Goal: Task Accomplishment & Management: Use online tool/utility

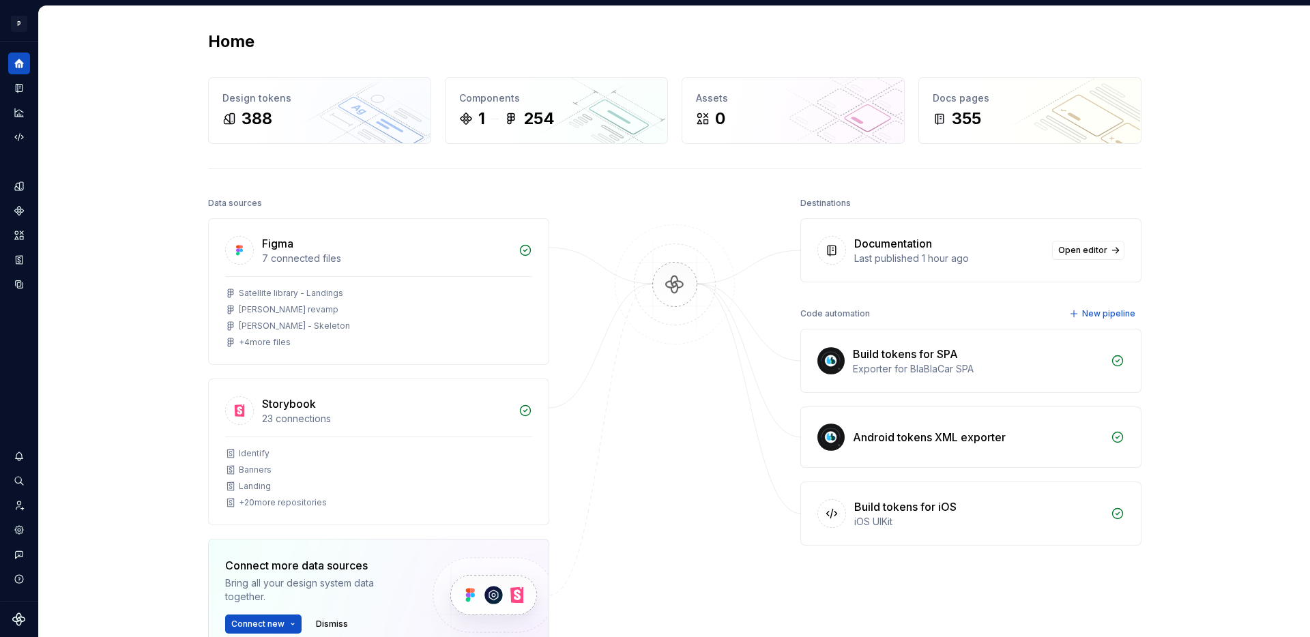
click at [127, 129] on div "Home Design tokens 388 Components 1 254 Assets 0 Docs pages 355 Data sources Fi…" at bounding box center [674, 402] width 1271 height 793
click at [27, 44] on button "Expand sidebar" at bounding box center [28, 41] width 19 height 19
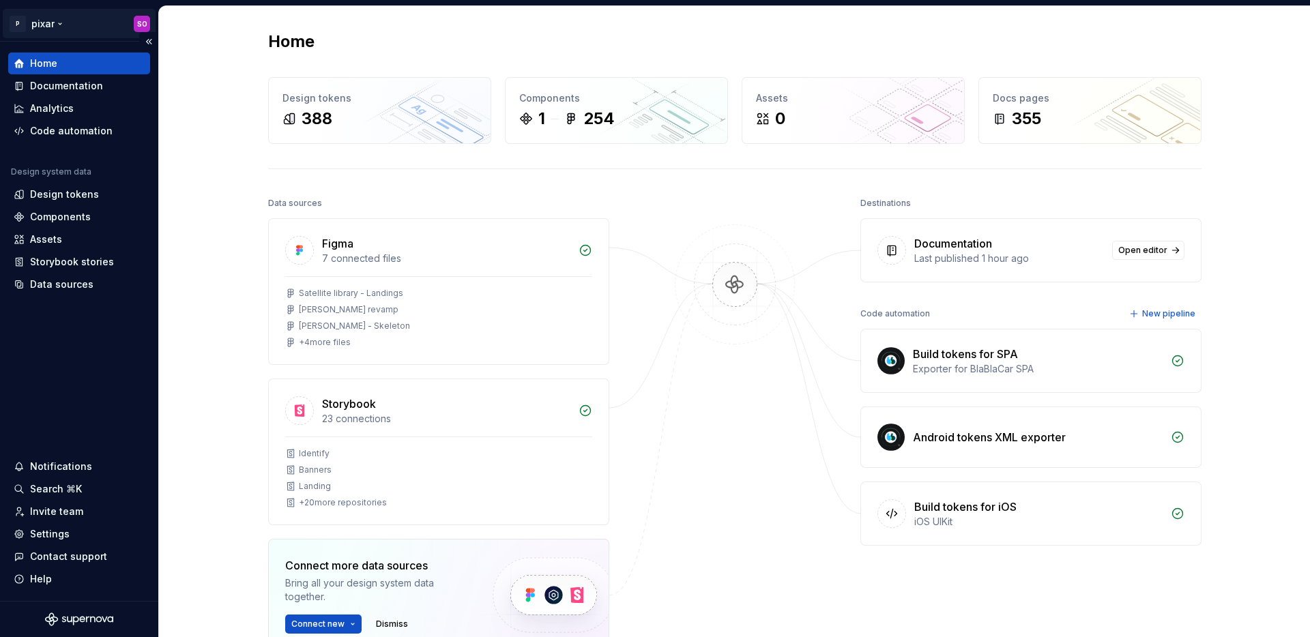
click at [76, 20] on html "P pixar SO Home Documentation Analytics Code automation Design system data Desi…" at bounding box center [655, 318] width 1310 height 637
click at [222, 302] on html "P pixar SO Home Documentation Analytics Code automation Design system data Desi…" at bounding box center [655, 318] width 1310 height 637
click at [69, 191] on div "Design tokens" at bounding box center [64, 195] width 69 height 14
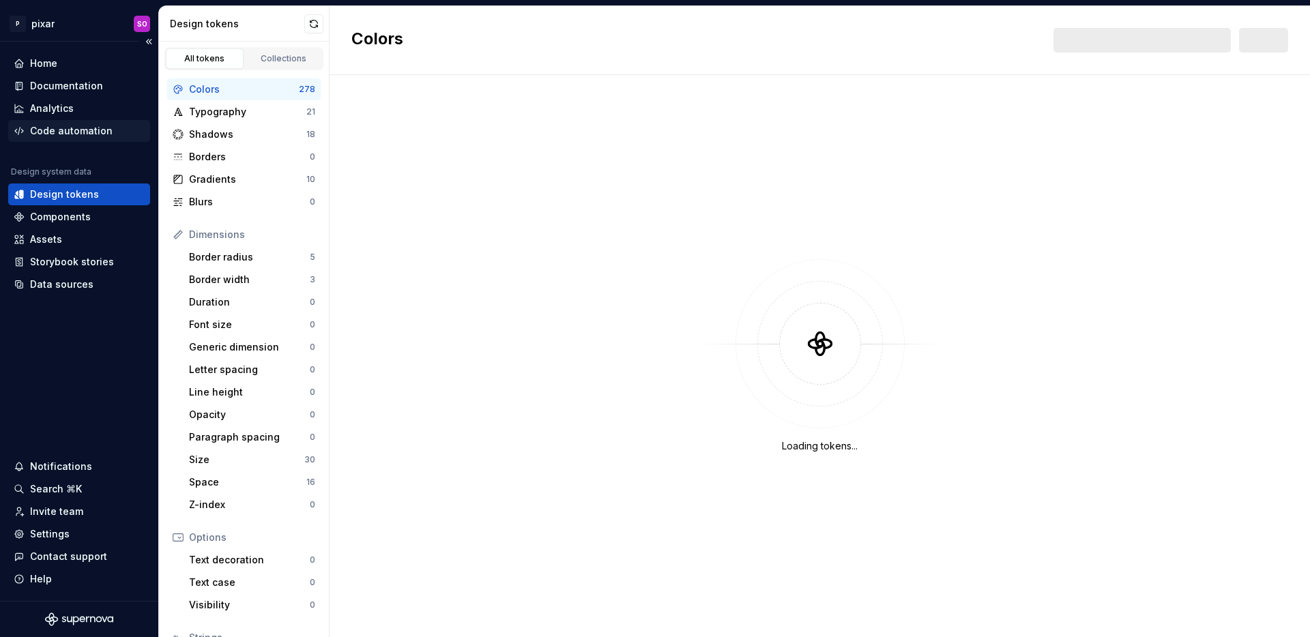
click at [77, 130] on div "Code automation" at bounding box center [71, 131] width 83 height 14
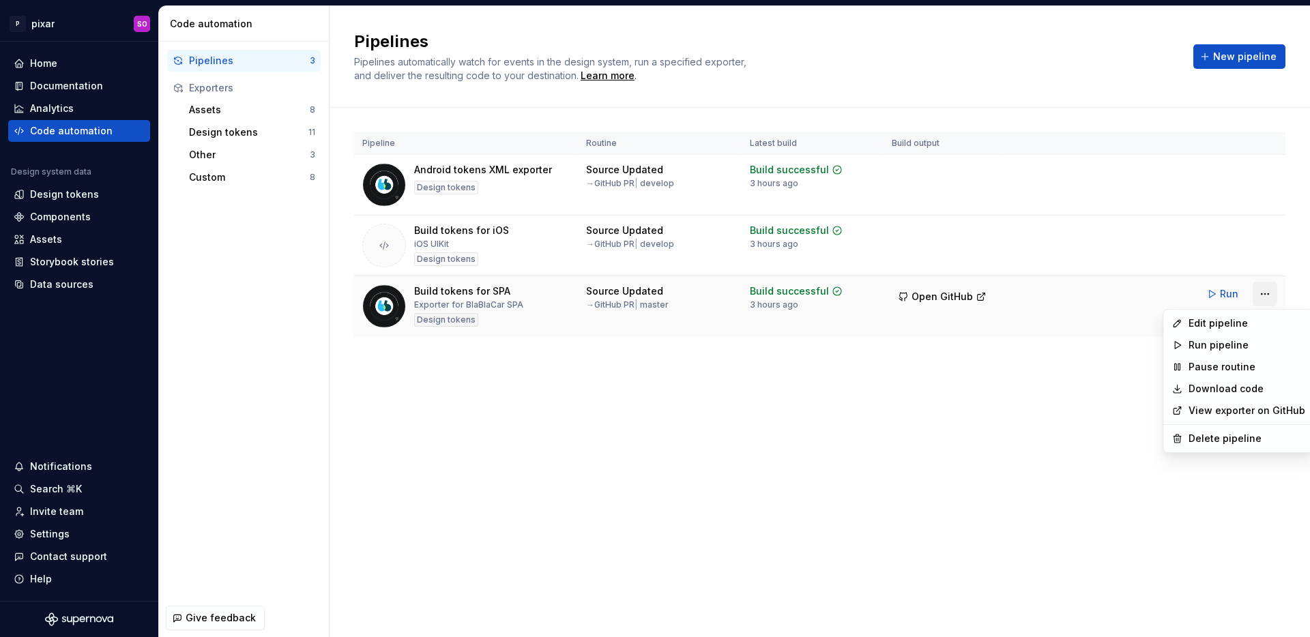
click at [1271, 296] on html "P pixar SO Home Documentation Analytics Code automation Design system data Desi…" at bounding box center [655, 318] width 1310 height 637
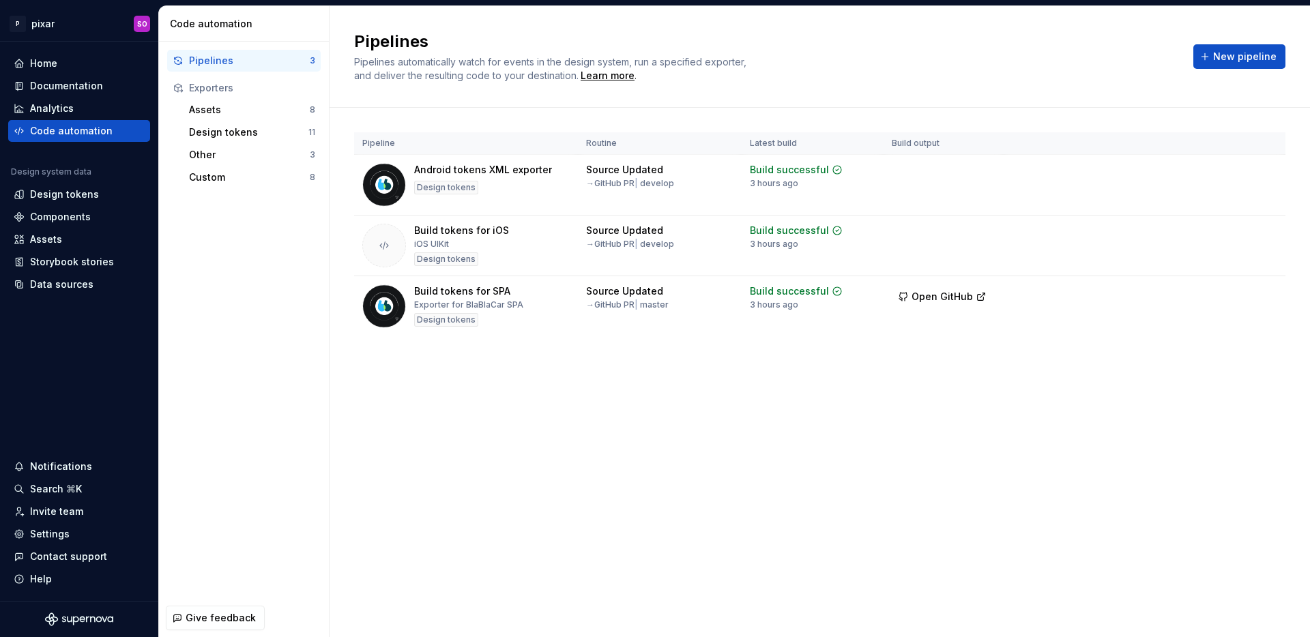
click at [887, 415] on html "P pixar SO Home Documentation Analytics Code automation Design system data Desi…" at bounding box center [655, 318] width 1310 height 637
click at [468, 293] on div "Build tokens for SPA" at bounding box center [462, 291] width 96 height 14
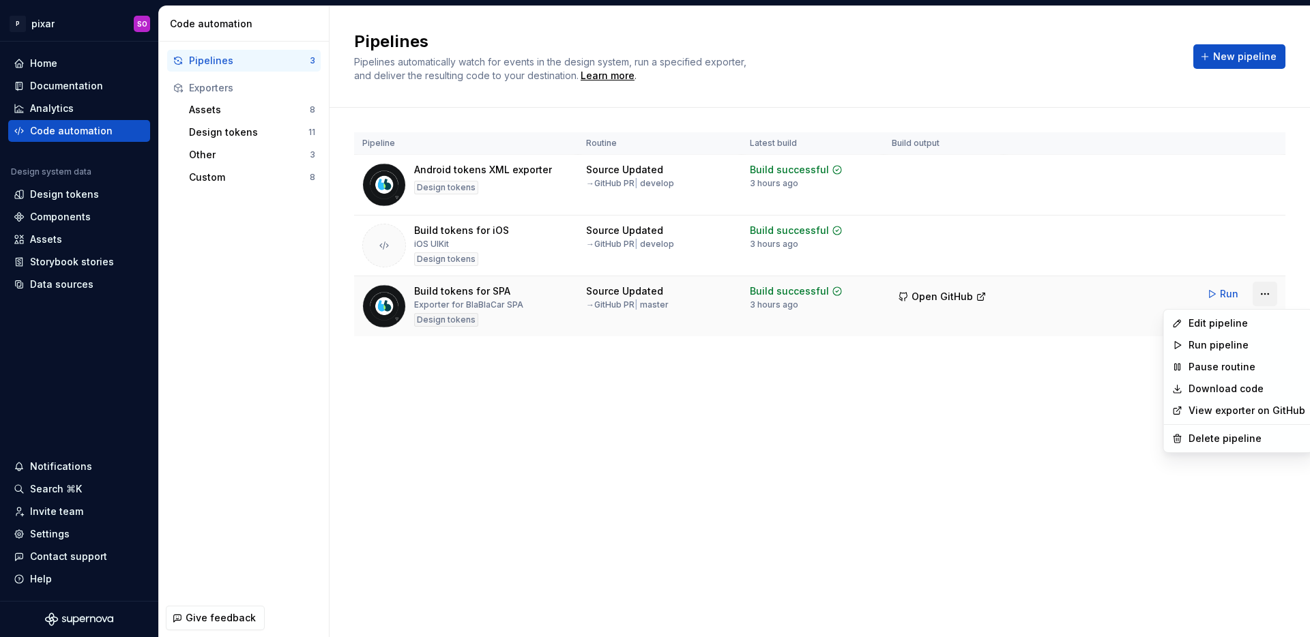
click at [1273, 293] on html "P pixar SO Home Documentation Analytics Code automation Design system data Desi…" at bounding box center [655, 318] width 1310 height 637
click at [1246, 322] on div "Edit pipeline" at bounding box center [1246, 324] width 117 height 14
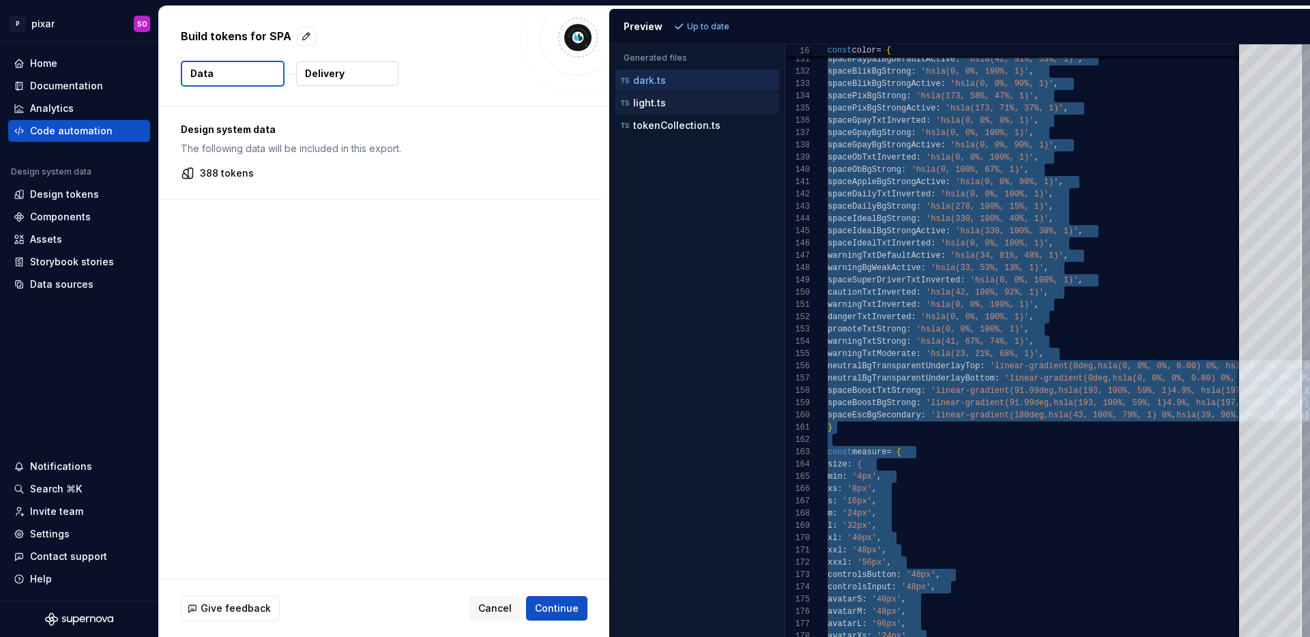
click at [656, 102] on p "light.ts" at bounding box center [649, 103] width 33 height 11
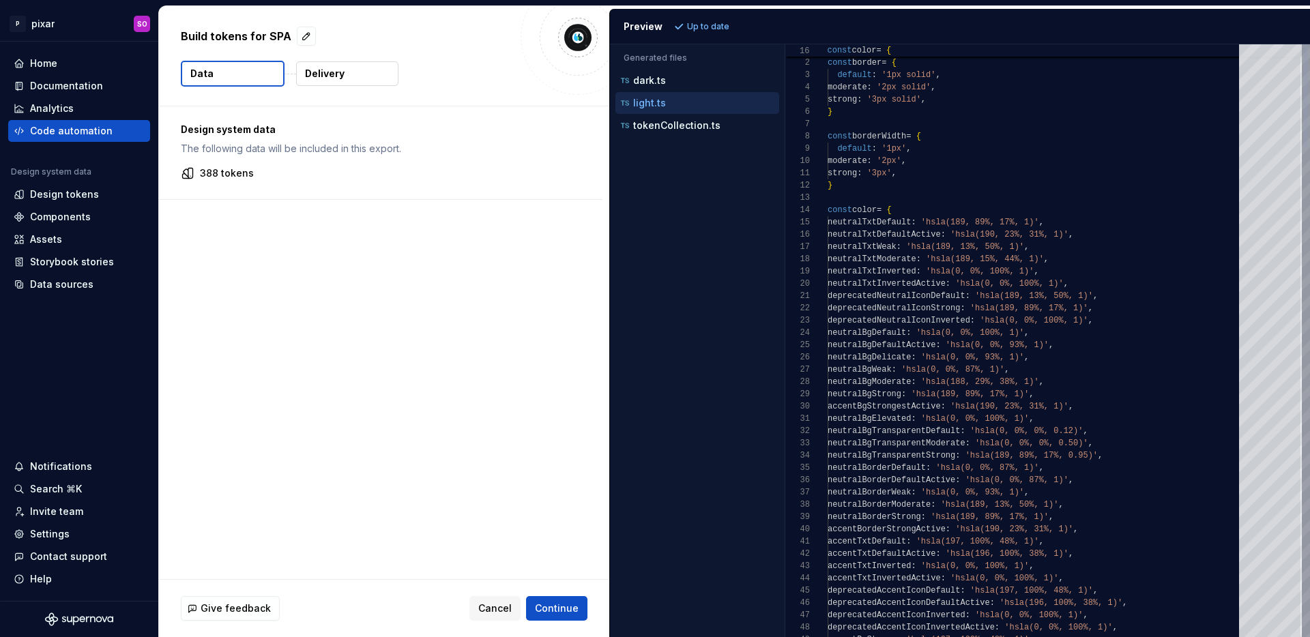
scroll to position [0, 0]
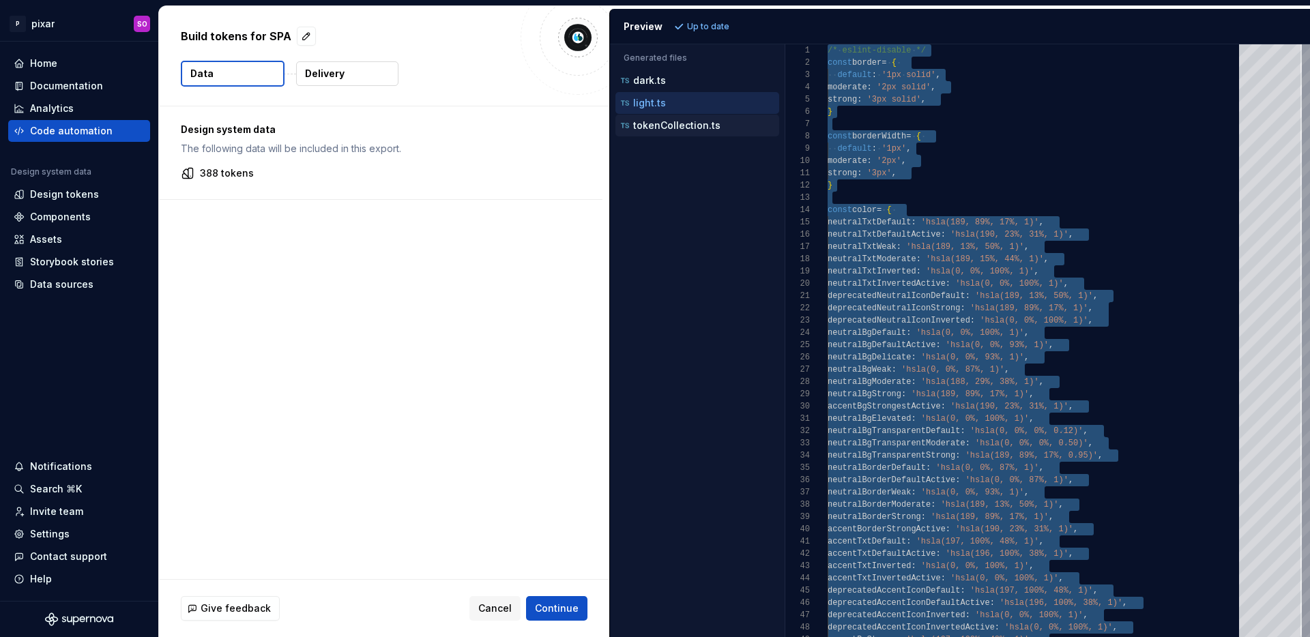
click at [684, 130] on p "tokenCollection.ts" at bounding box center [676, 125] width 87 height 11
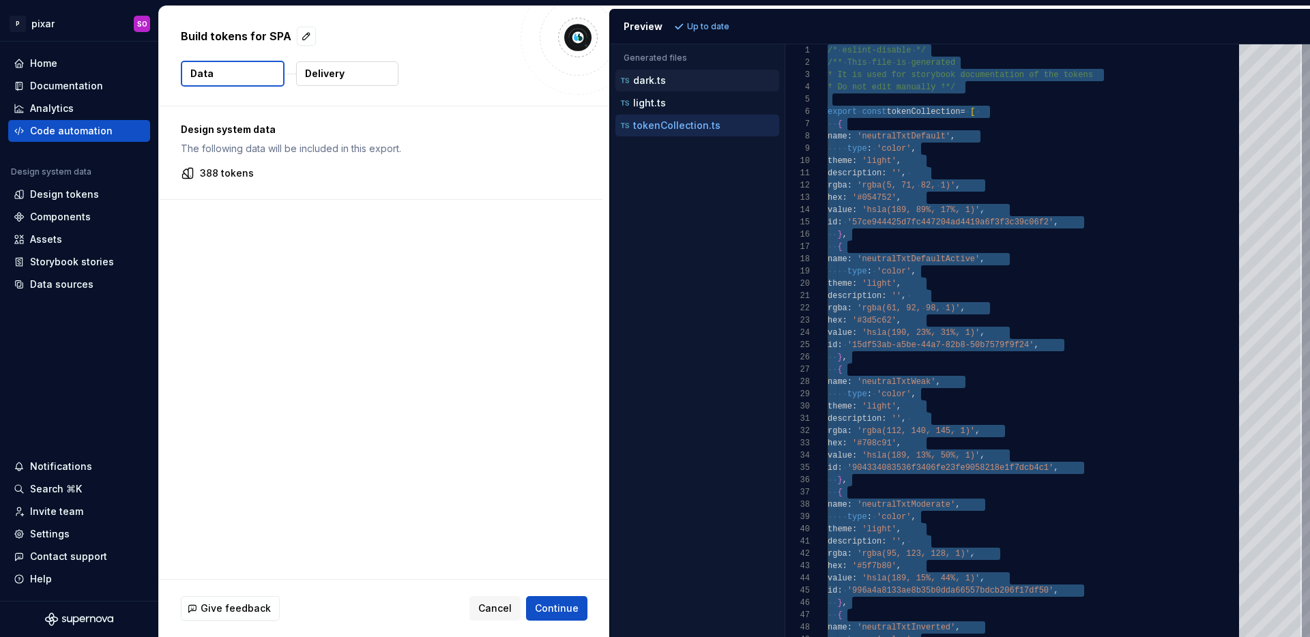
click at [688, 76] on div "dark.ts" at bounding box center [698, 81] width 161 height 14
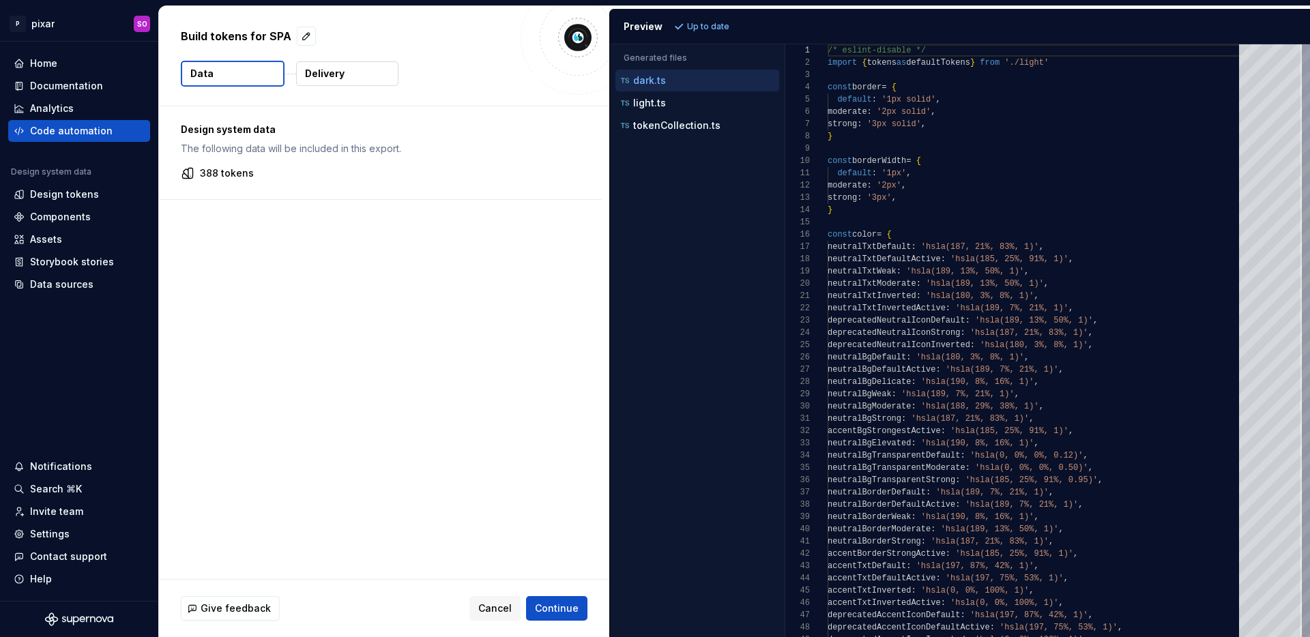
type textarea "**********"
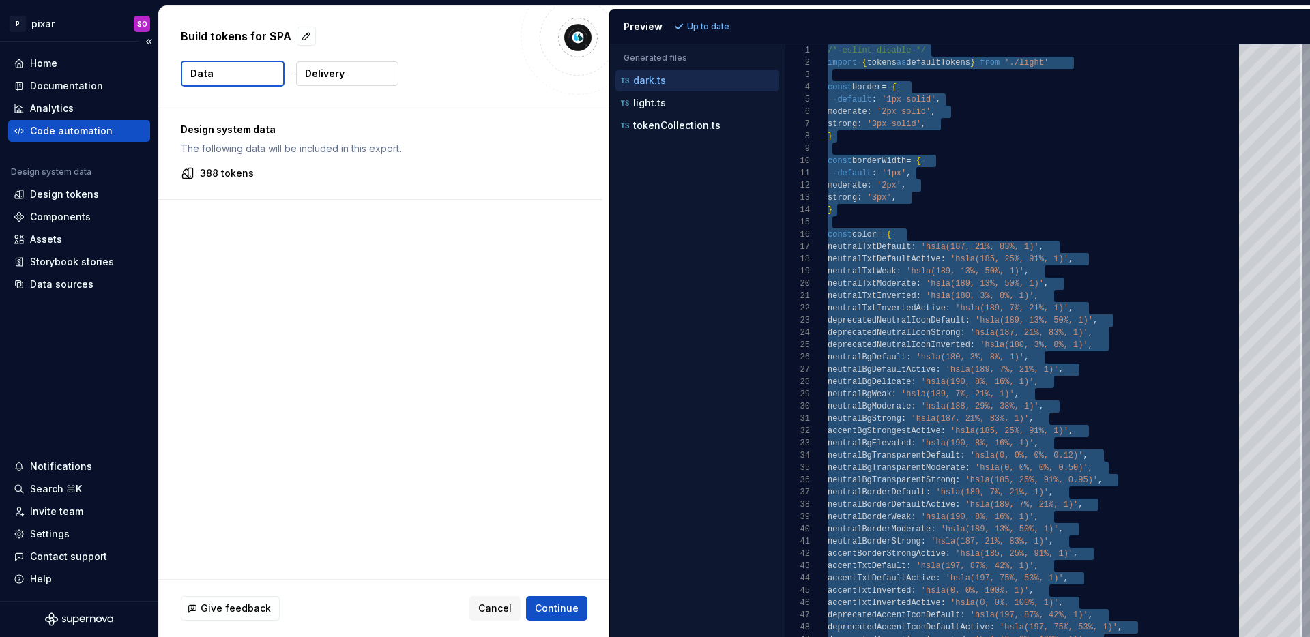
click at [102, 132] on div "Code automation" at bounding box center [71, 131] width 83 height 14
